Goal: Check status: Check status

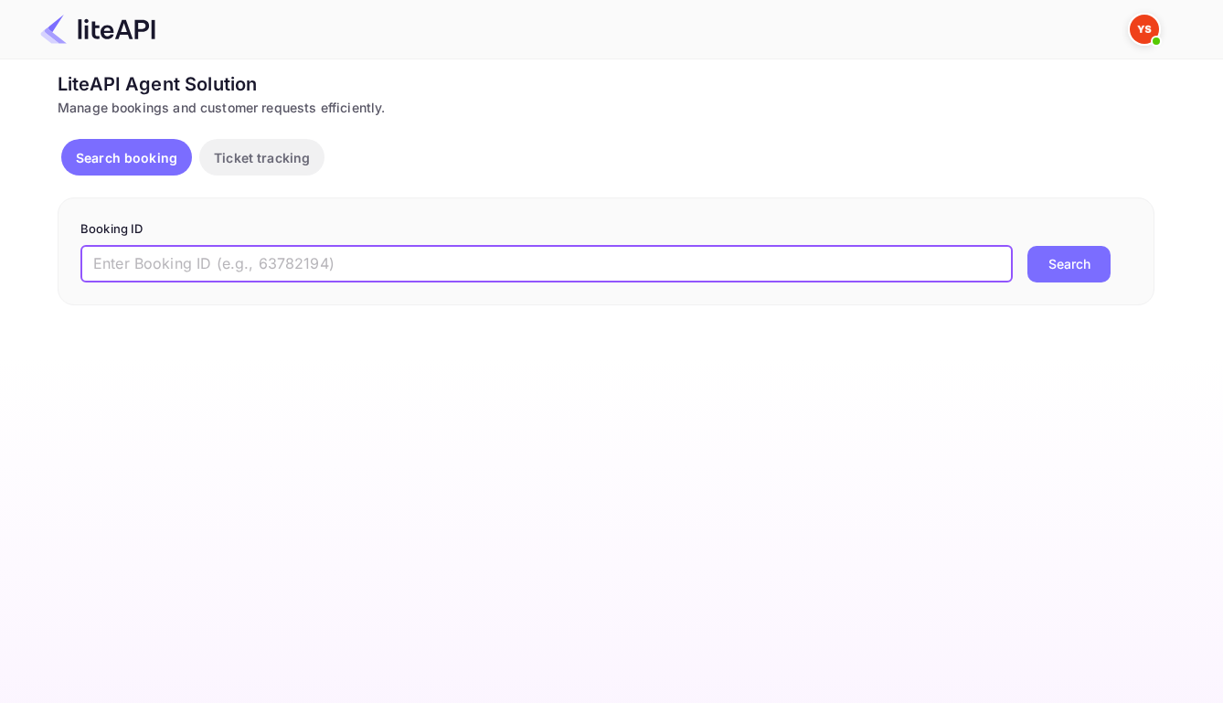
click at [455, 274] on input "text" at bounding box center [546, 264] width 932 height 37
paste input "8910326"
type input "8910326"
click at [1066, 271] on button "Search" at bounding box center [1068, 264] width 83 height 37
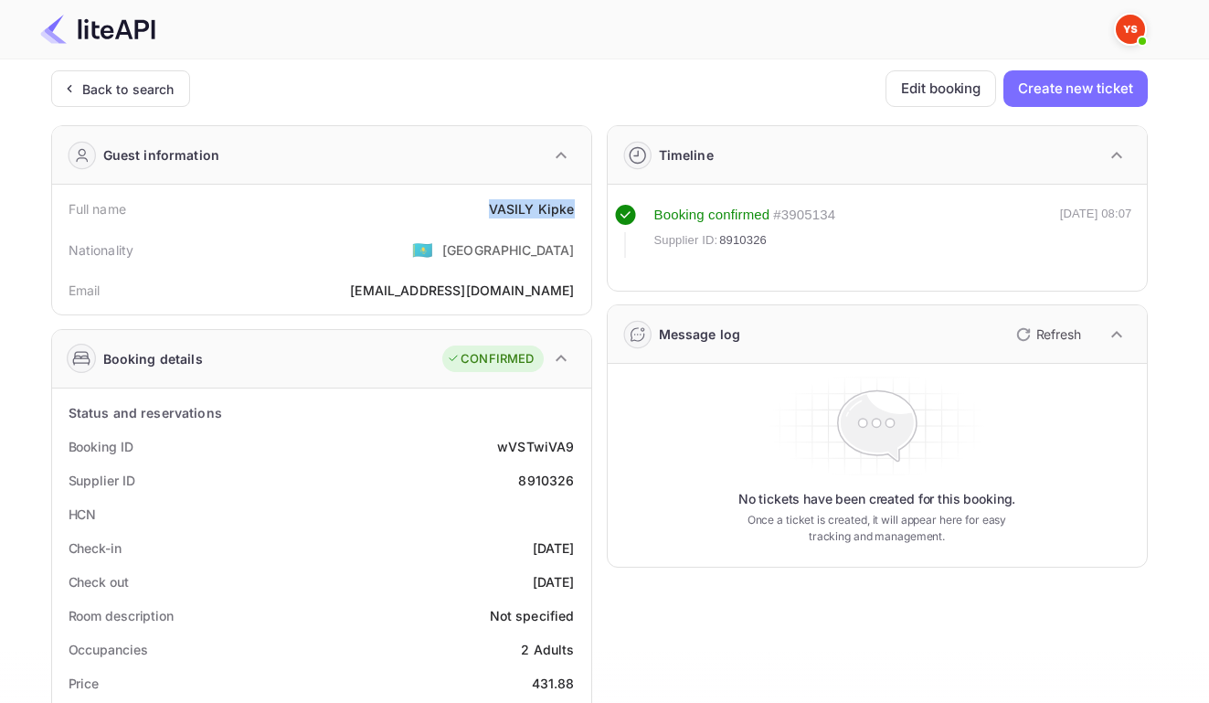
drag, startPoint x: 483, startPoint y: 213, endPoint x: 571, endPoint y: 215, distance: 87.7
click at [571, 215] on div "Full name [PERSON_NAME]" at bounding box center [321, 209] width 525 height 34
copy div "[PERSON_NAME]"
drag, startPoint x: 487, startPoint y: 457, endPoint x: 577, endPoint y: 467, distance: 90.1
click at [577, 463] on div "Booking ID wVSTwiVA9" at bounding box center [321, 447] width 525 height 34
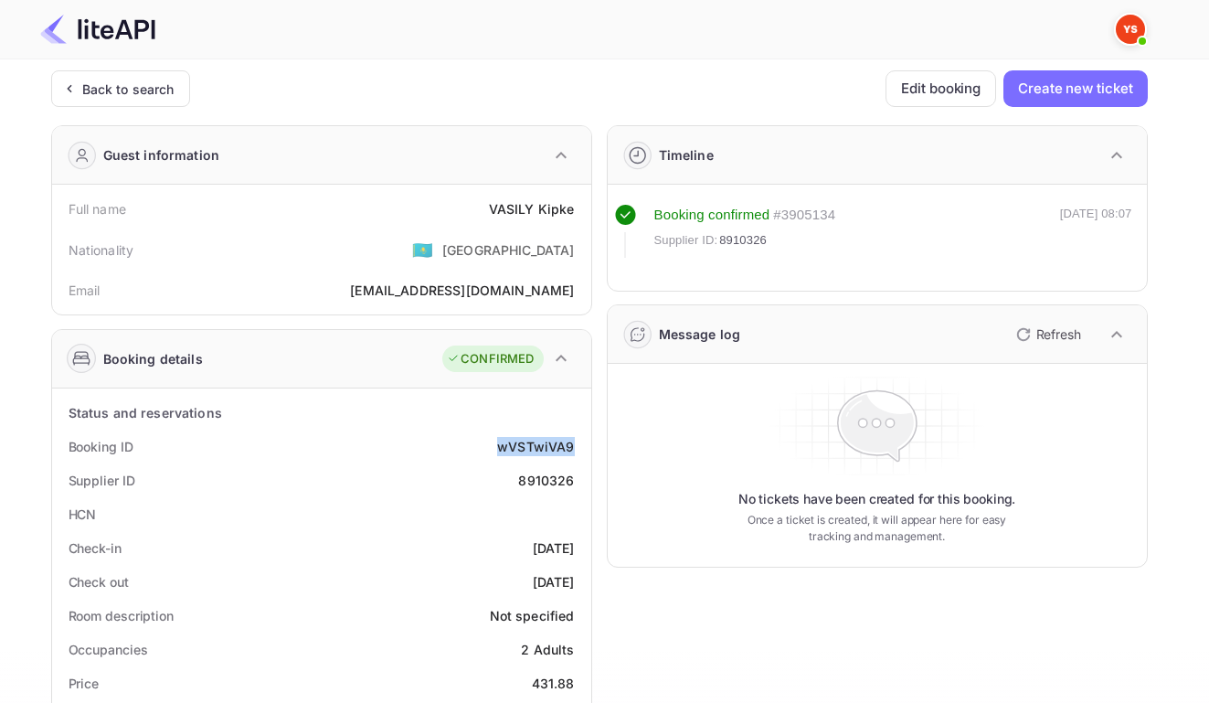
copy div "wVSTwiVA9"
drag, startPoint x: 516, startPoint y: 493, endPoint x: 570, endPoint y: 495, distance: 53.9
click at [570, 495] on div "Supplier ID 8910326" at bounding box center [321, 480] width 525 height 34
copy div "8910326"
drag, startPoint x: 493, startPoint y: 557, endPoint x: 574, endPoint y: 560, distance: 81.4
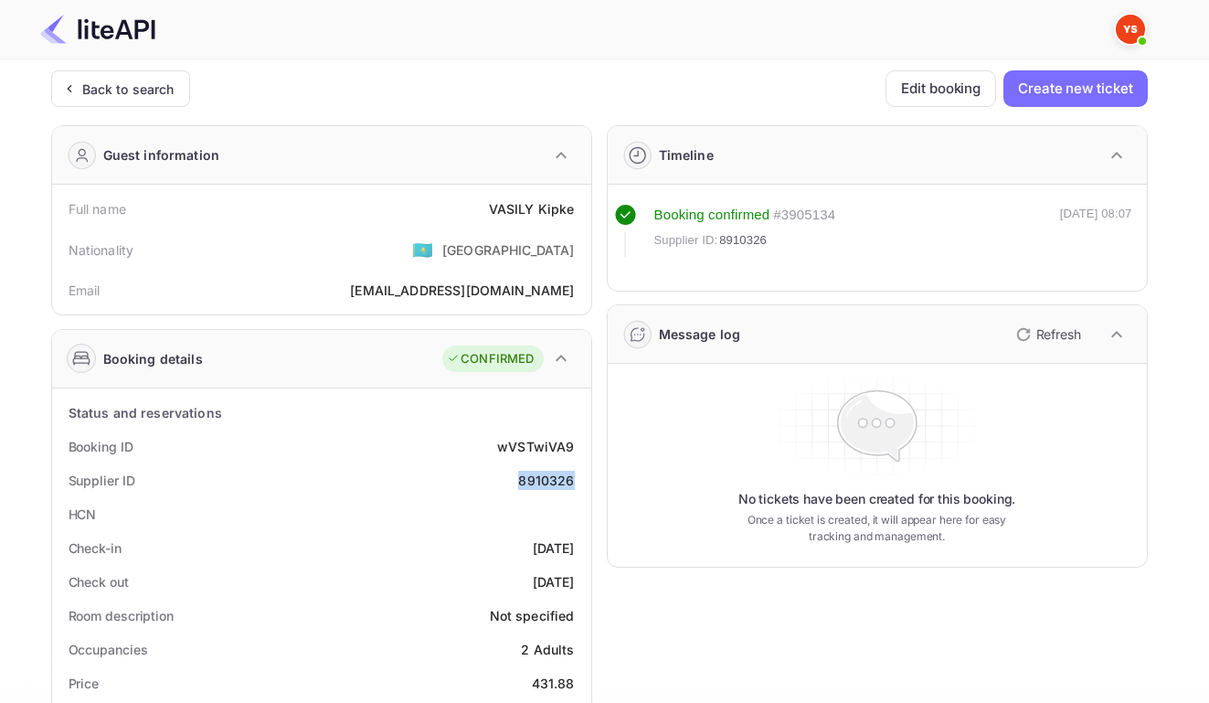
click at [574, 560] on div "Check-in [DATE]" at bounding box center [321, 548] width 525 height 34
copy div "[DATE]"
drag, startPoint x: 498, startPoint y: 591, endPoint x: 578, endPoint y: 596, distance: 79.6
click at [578, 596] on div "Check out [DATE]" at bounding box center [321, 582] width 525 height 34
copy div "[DATE]"
